Goal: Task Accomplishment & Management: Use online tool/utility

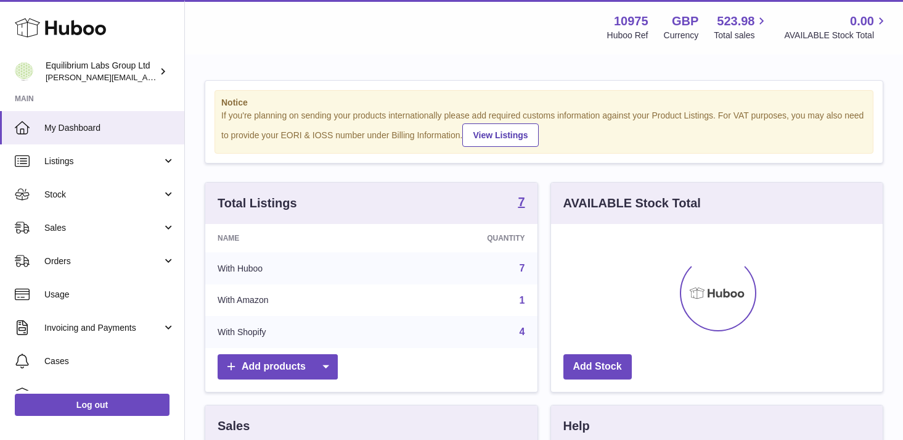
scroll to position [192, 332]
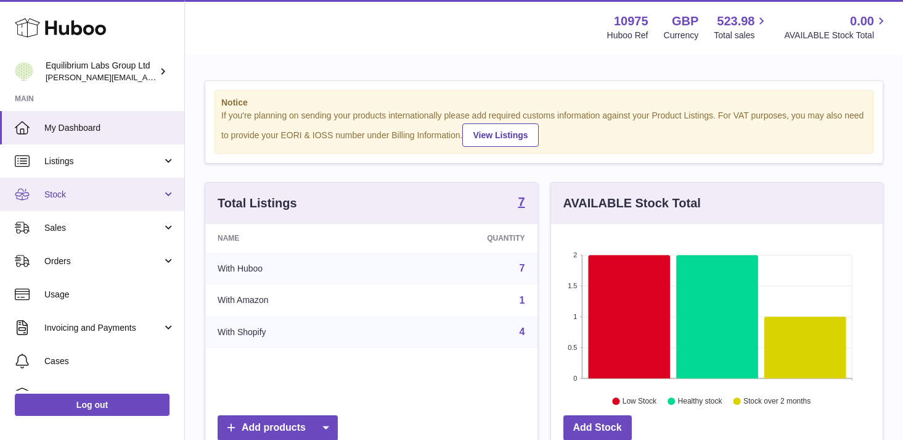
click at [152, 197] on span "Stock" at bounding box center [103, 195] width 118 height 12
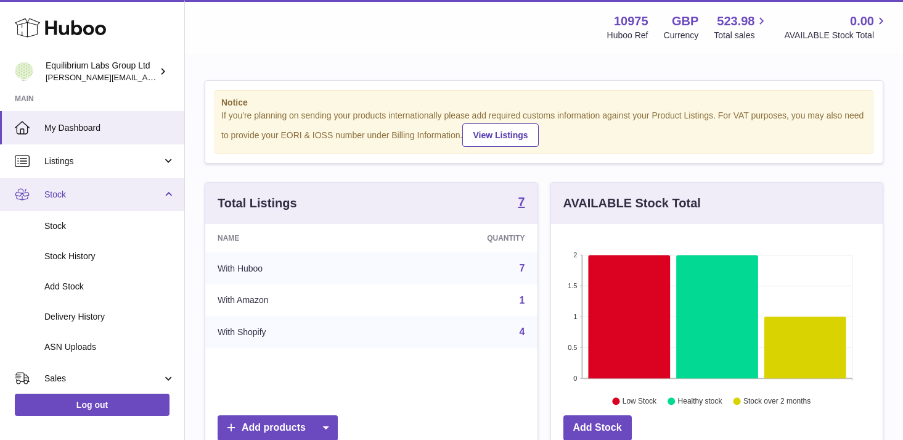
click at [154, 202] on link "Stock" at bounding box center [92, 194] width 184 height 33
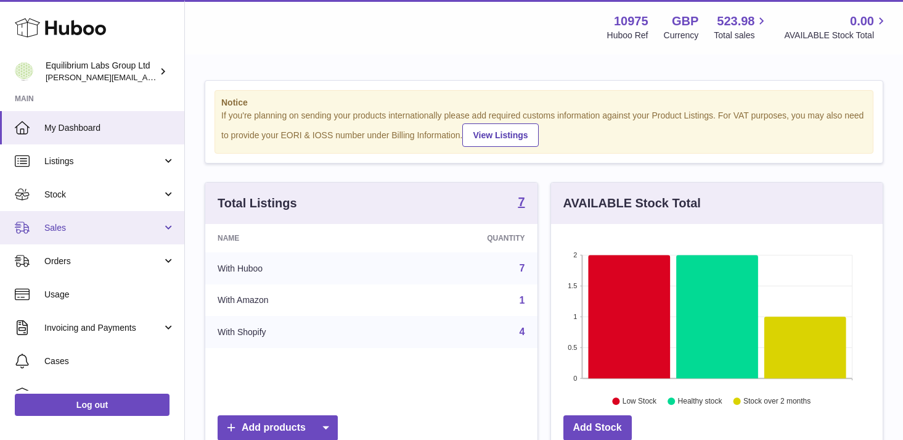
click at [148, 222] on span "Sales" at bounding box center [103, 228] width 118 height 12
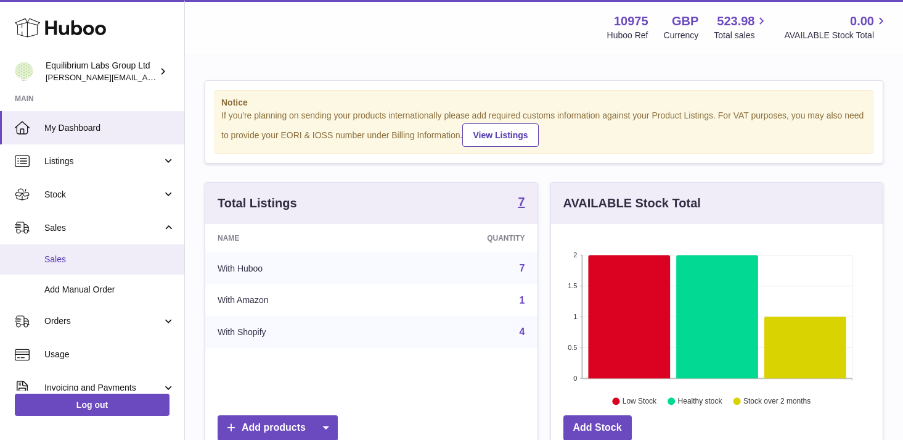
click at [133, 264] on span "Sales" at bounding box center [109, 259] width 131 height 12
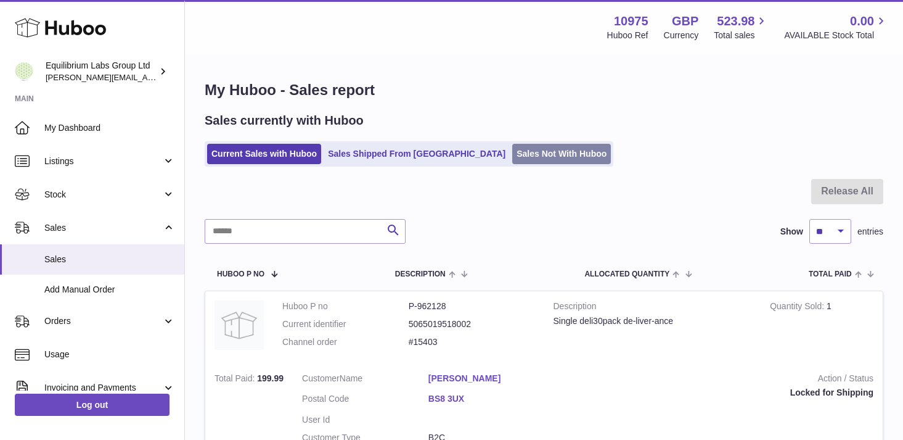
click at [512, 152] on link "Sales Not With Huboo" at bounding box center [561, 154] width 99 height 20
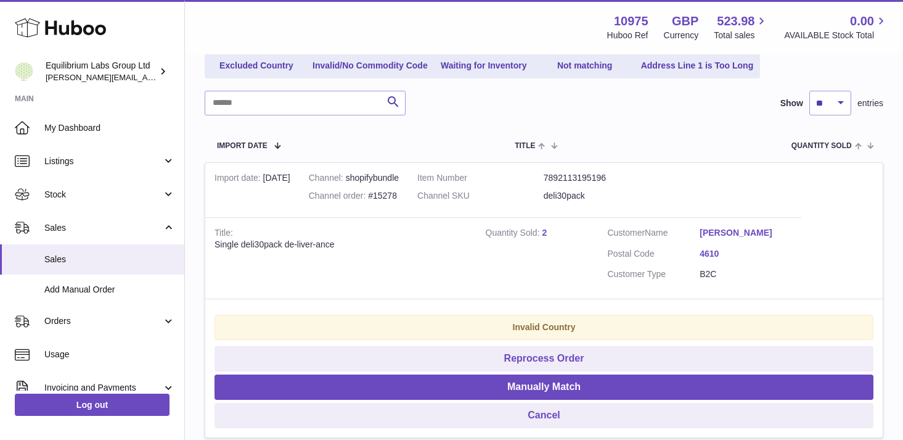
scroll to position [159, 0]
